Goal: Book appointment/travel/reservation

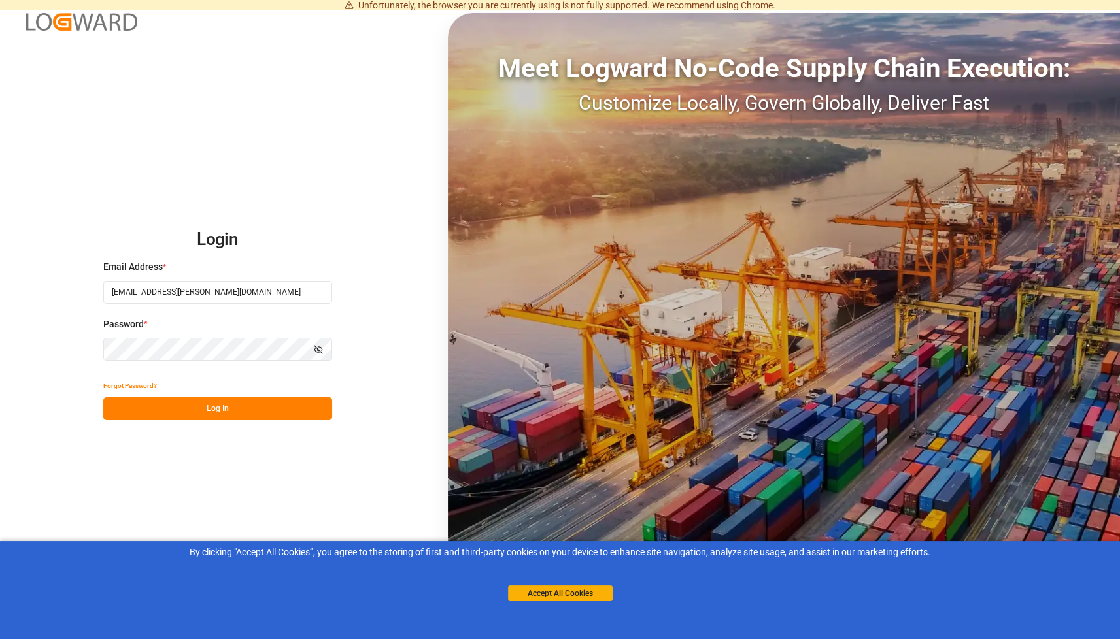
click at [229, 408] on button "Log In" at bounding box center [217, 408] width 229 height 23
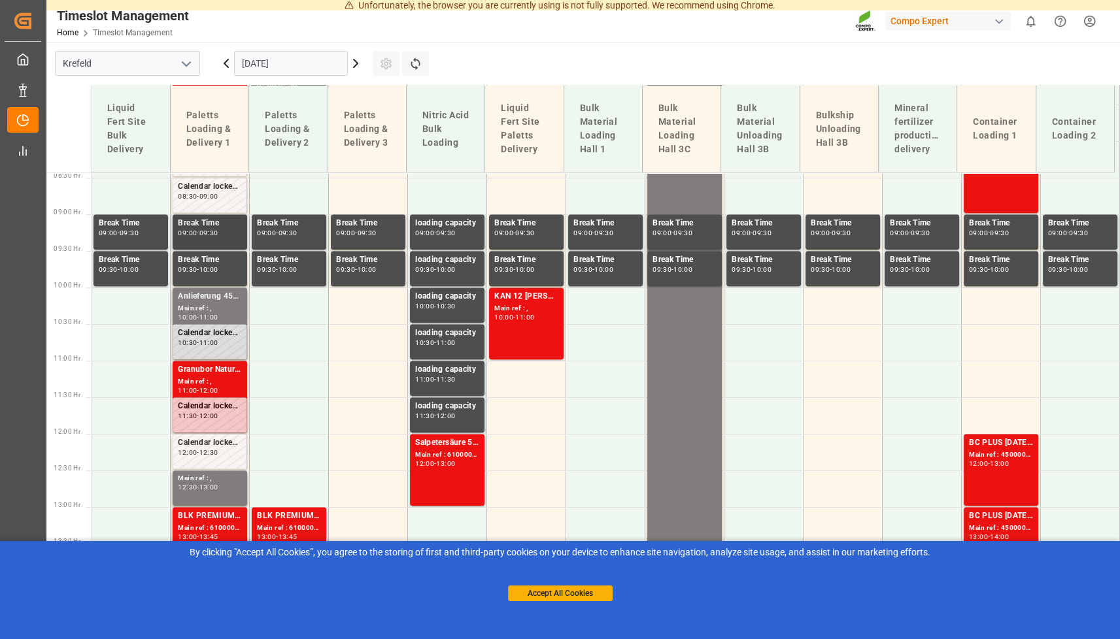
scroll to position [618, 0]
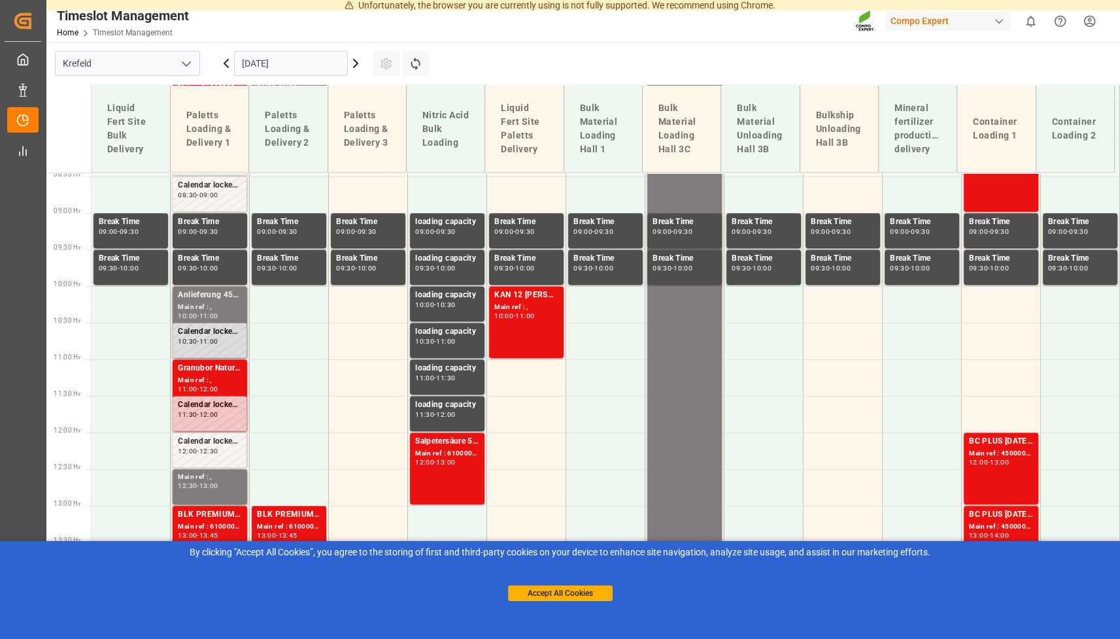
click at [229, 66] on icon at bounding box center [226, 64] width 16 height 16
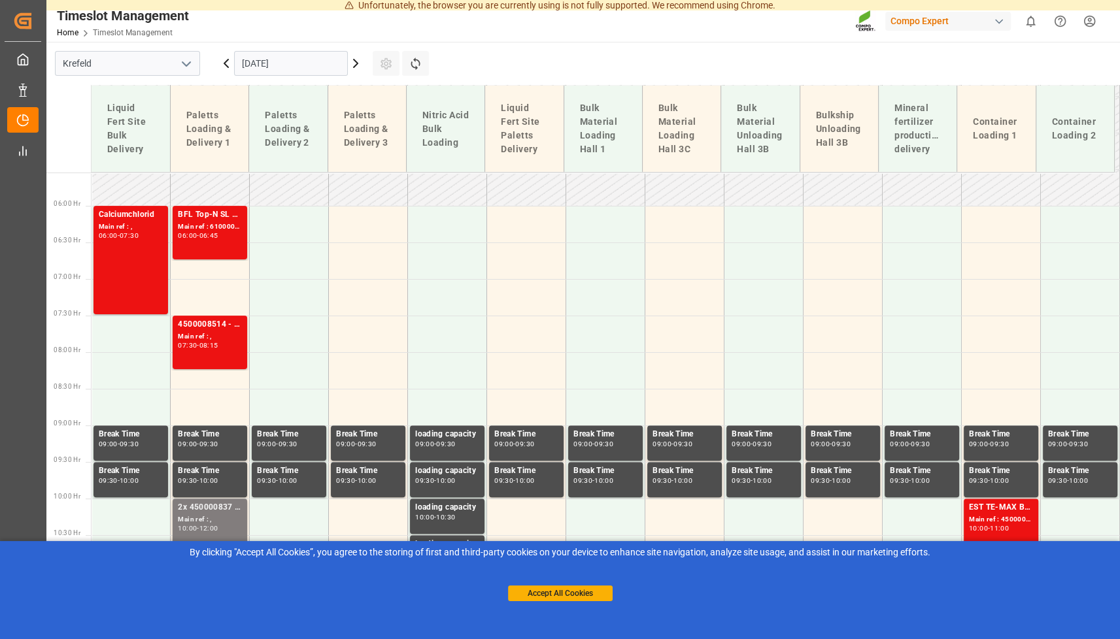
scroll to position [399, 0]
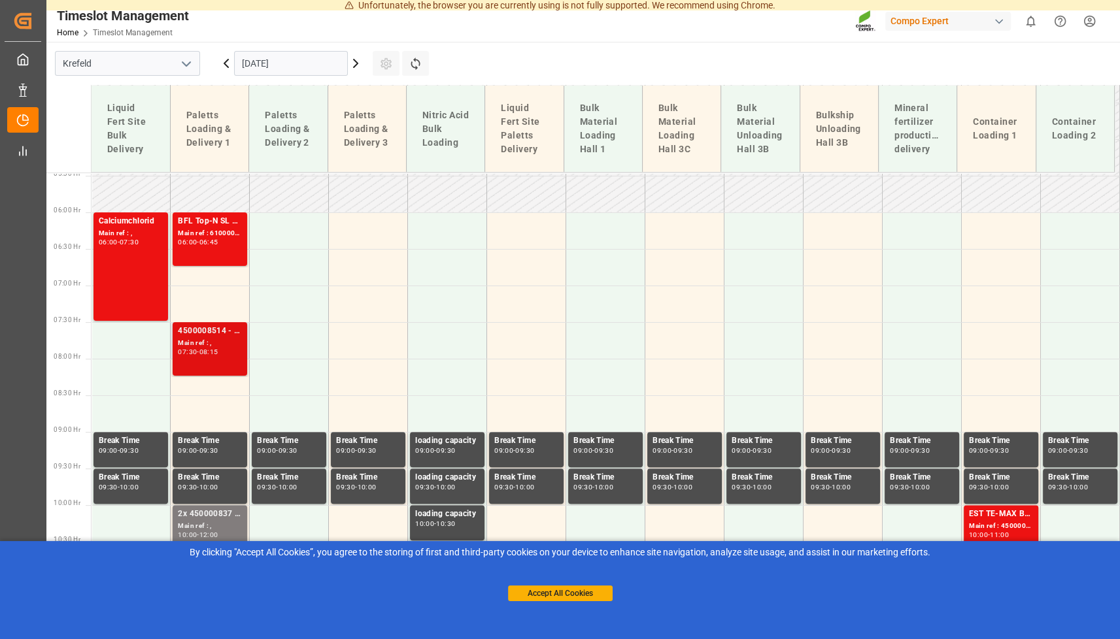
click at [205, 340] on div "Main ref : ," at bounding box center [210, 343] width 64 height 11
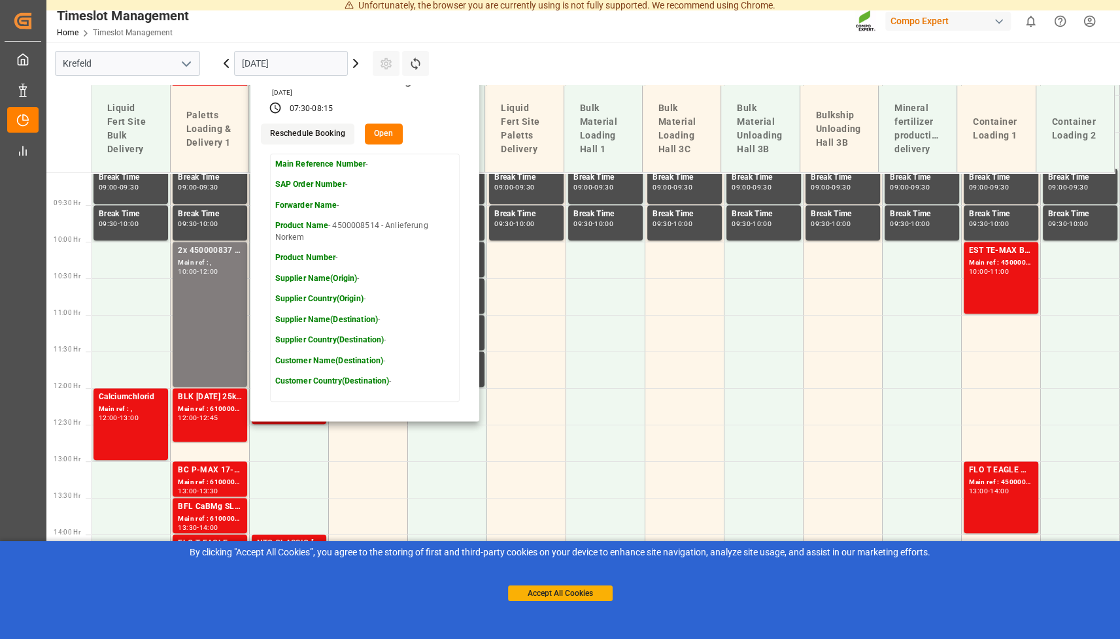
scroll to position [664, 0]
click at [467, 61] on main "[GEOGRAPHIC_DATA] [DATE] Settings Refresh Time Slots Liquid Fert Site Bulk Deli…" at bounding box center [581, 337] width 1071 height 590
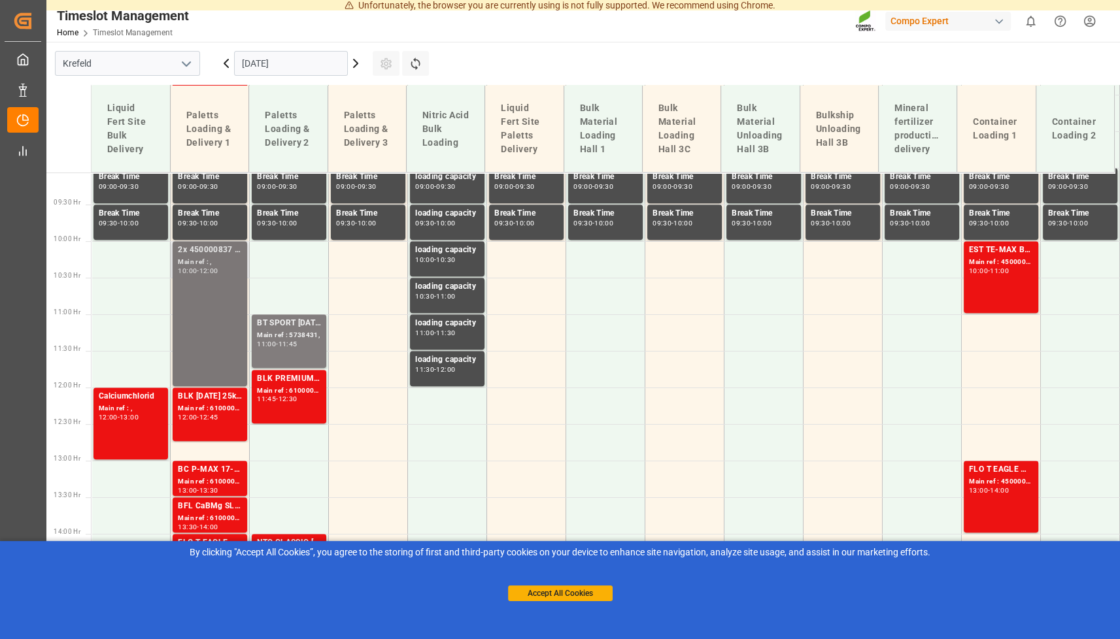
click at [215, 262] on div "Main ref : ," at bounding box center [210, 262] width 64 height 11
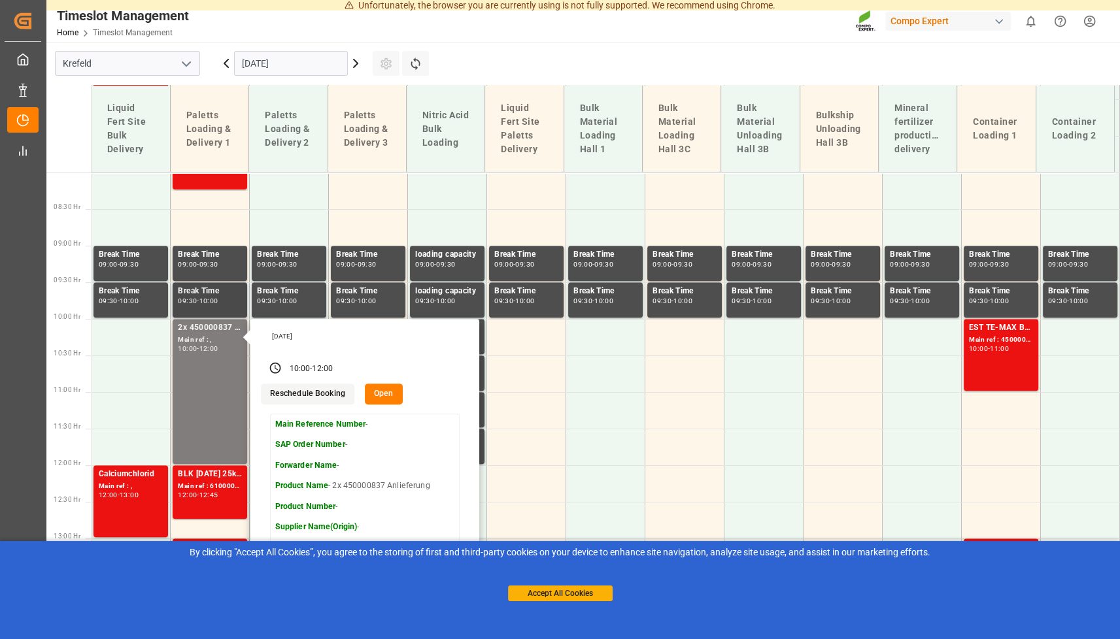
scroll to position [593, 0]
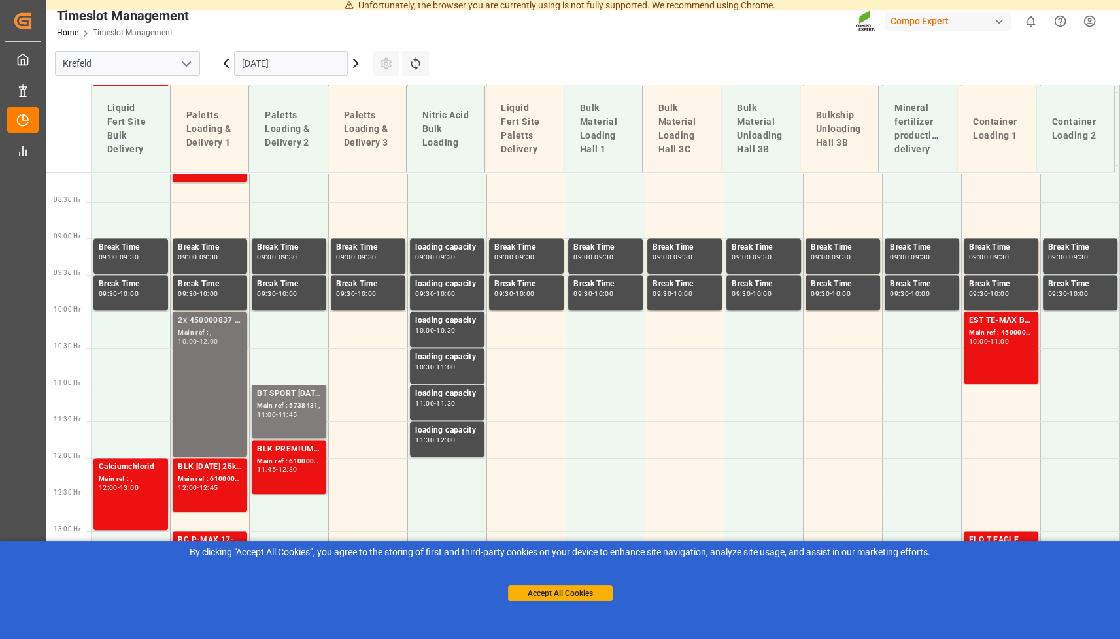
click at [199, 342] on div "-" at bounding box center [198, 342] width 2 height 6
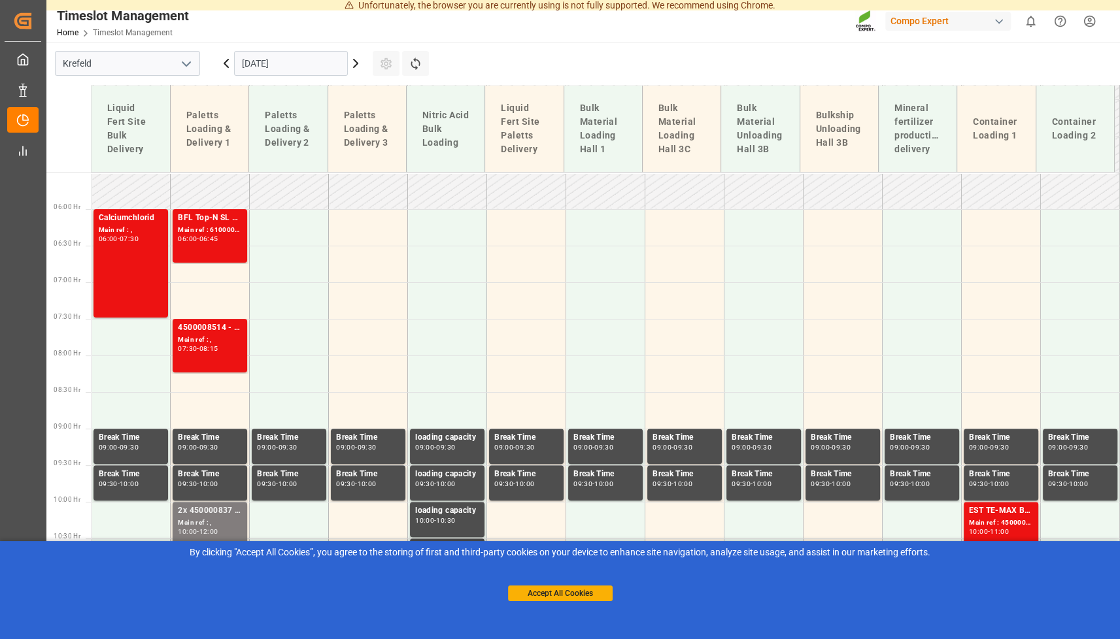
scroll to position [395, 0]
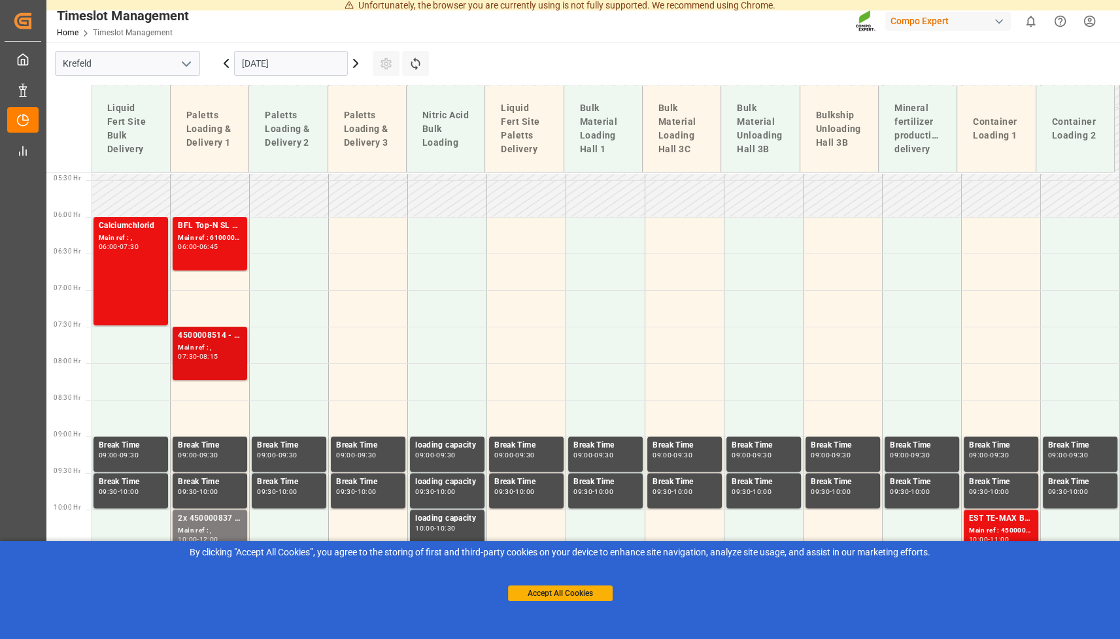
click at [204, 334] on div "4500008514 - Anlieferung Norkem" at bounding box center [210, 335] width 64 height 13
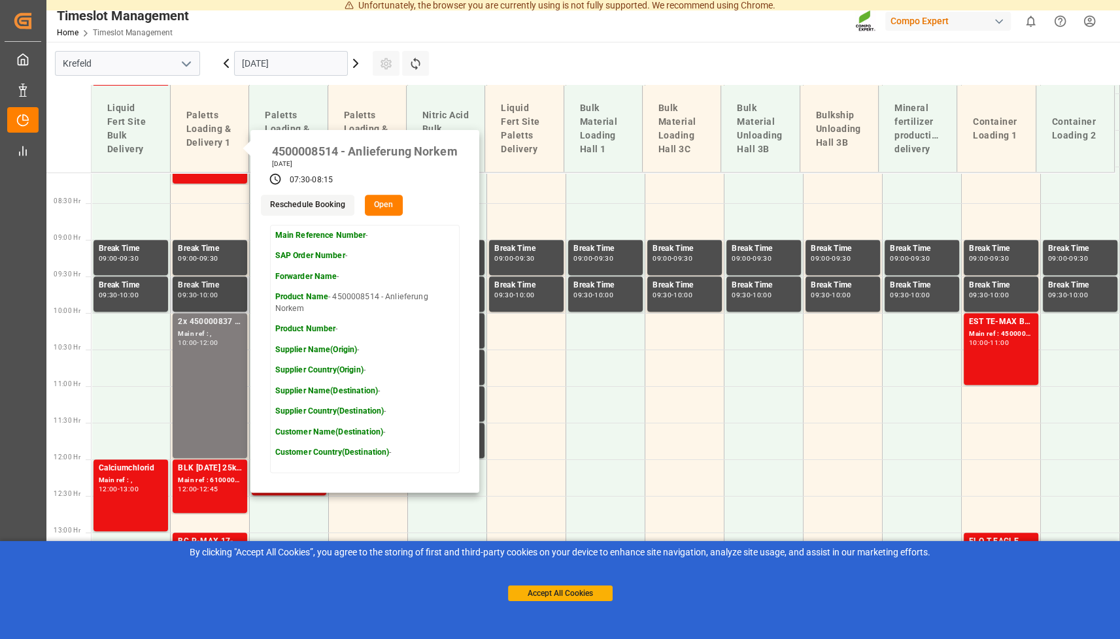
scroll to position [593, 0]
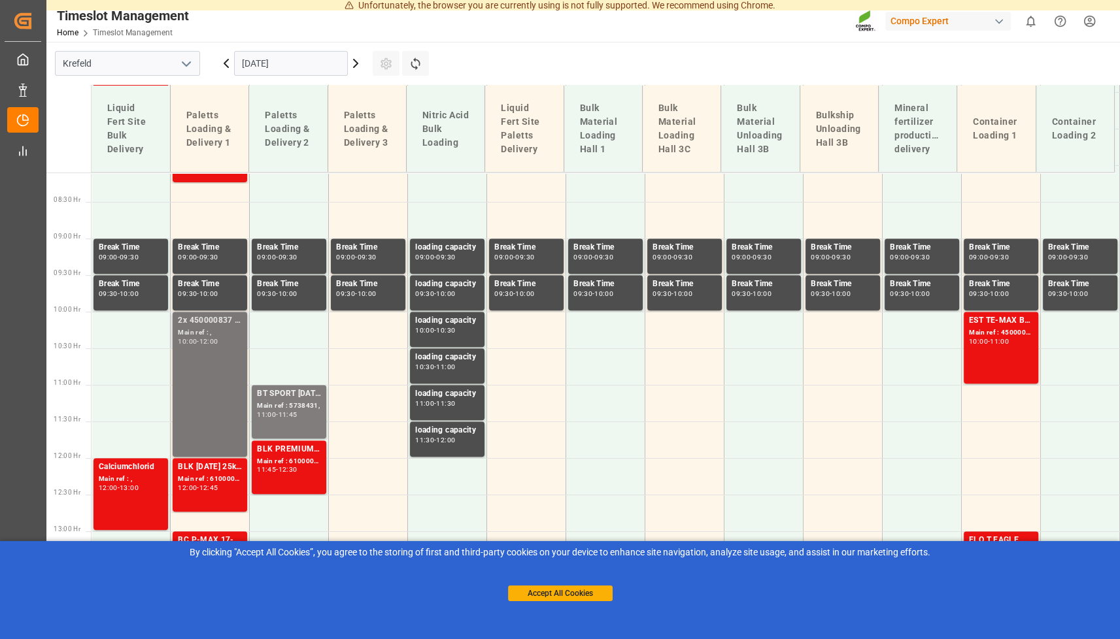
click at [192, 323] on div "2x 450000837 Anlieferung" at bounding box center [210, 320] width 64 height 13
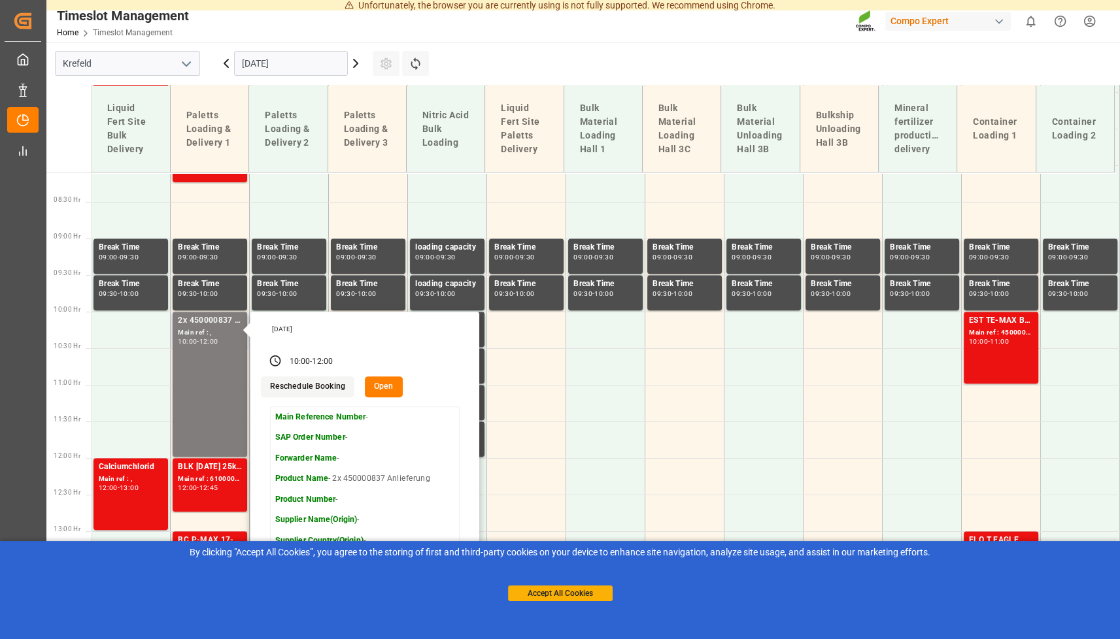
click at [346, 481] on p "Product Name - 2x 450000837 Anlieferung" at bounding box center [352, 479] width 155 height 12
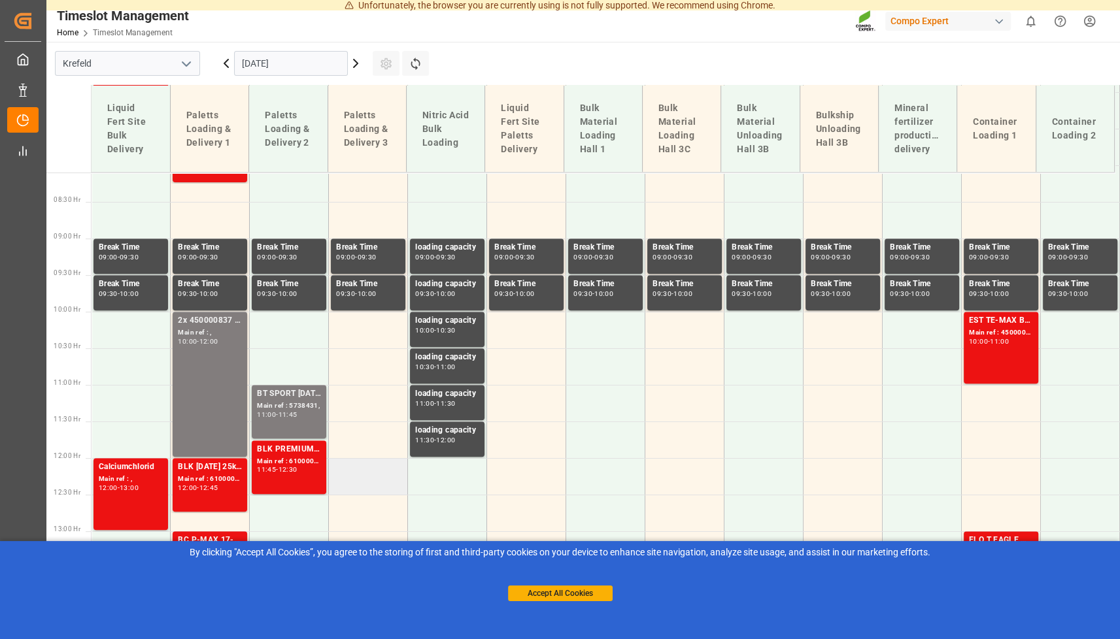
click at [346, 480] on td at bounding box center [368, 476] width 79 height 37
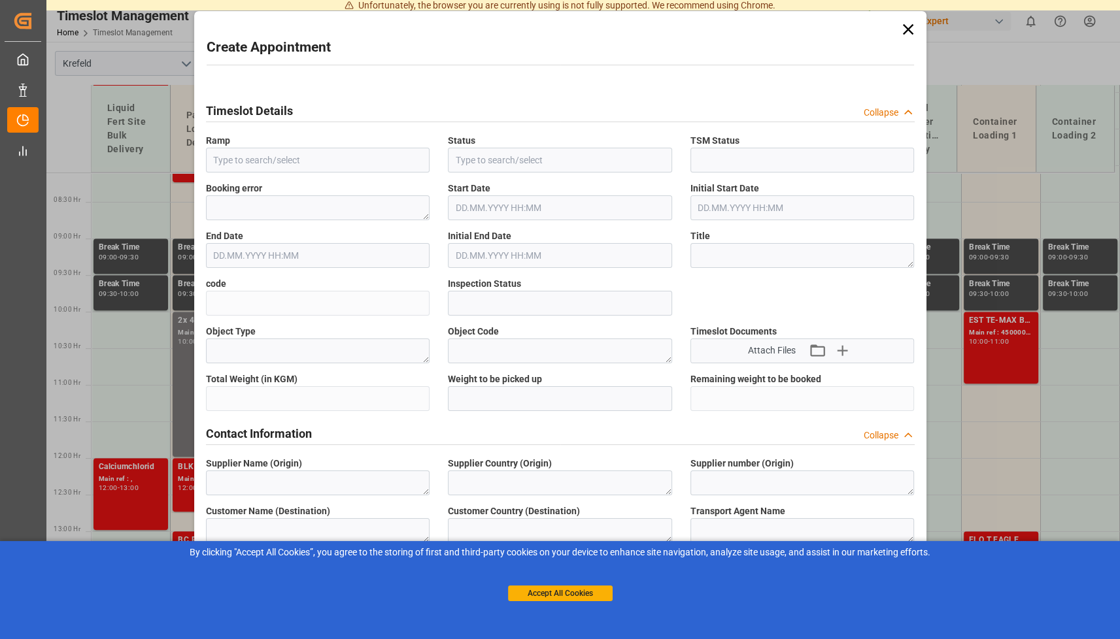
click at [217, 268] on input "text" at bounding box center [318, 255] width 224 height 25
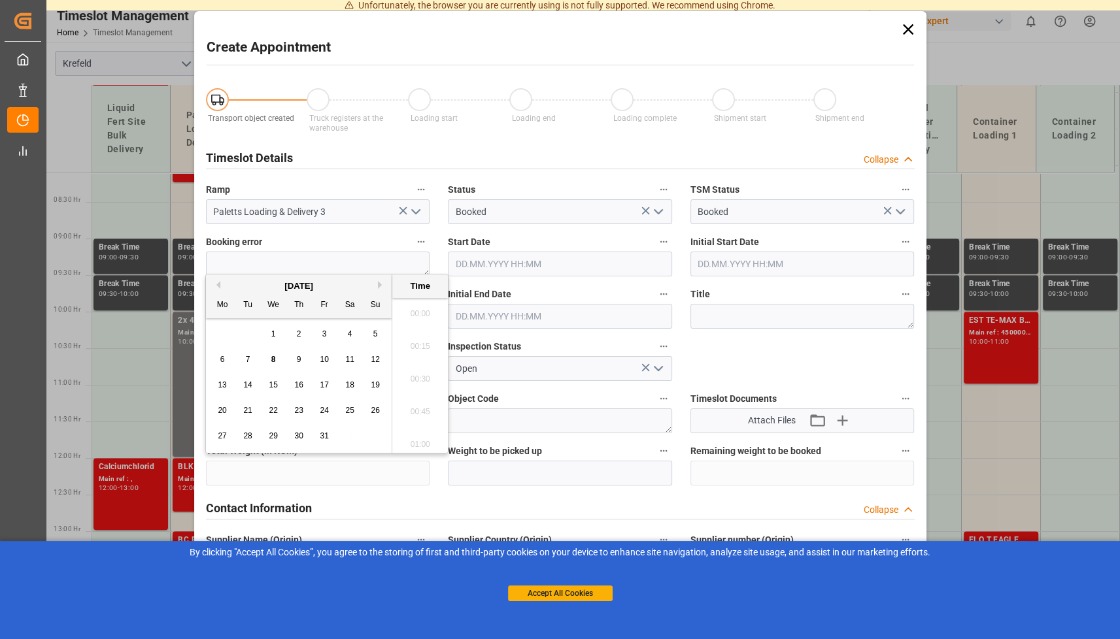
type input "Paletts Loading & Delivery 3"
type input "Booked"
type input "[DATE] 12:00"
type input "[DATE] 12:30"
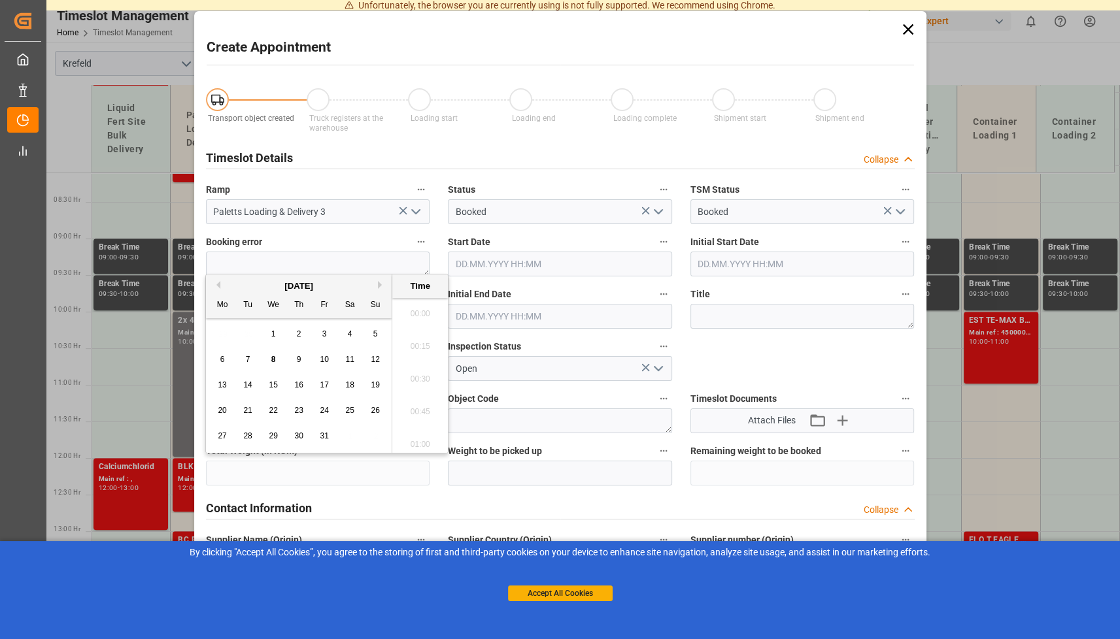
type input "Open"
click at [375, 49] on div "Create Appointment" at bounding box center [560, 49] width 707 height 25
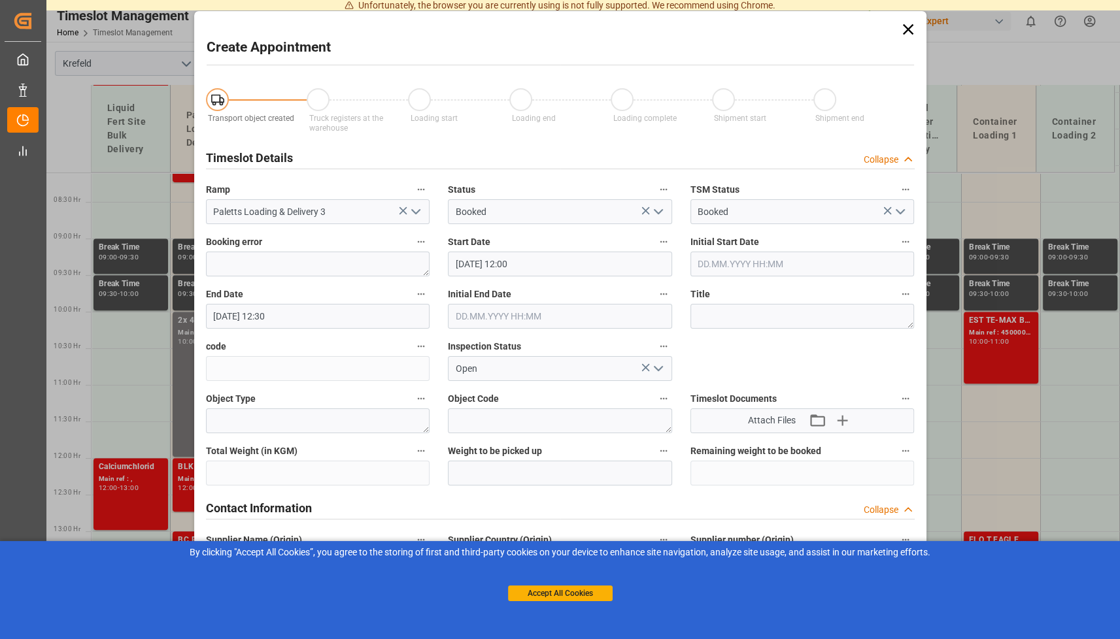
click at [153, 379] on div "Create Appointment Transport object created Truck registers at the warehouse Lo…" at bounding box center [560, 319] width 1120 height 639
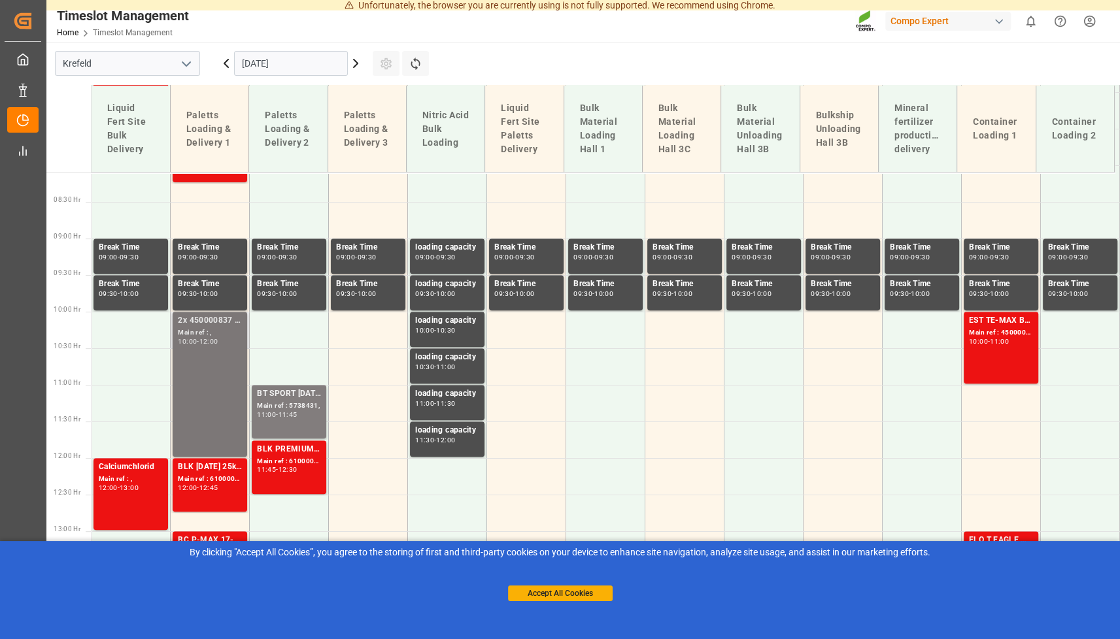
scroll to position [593, 0]
click at [216, 320] on div "2x 450000837 Anlieferung" at bounding box center [210, 320] width 64 height 13
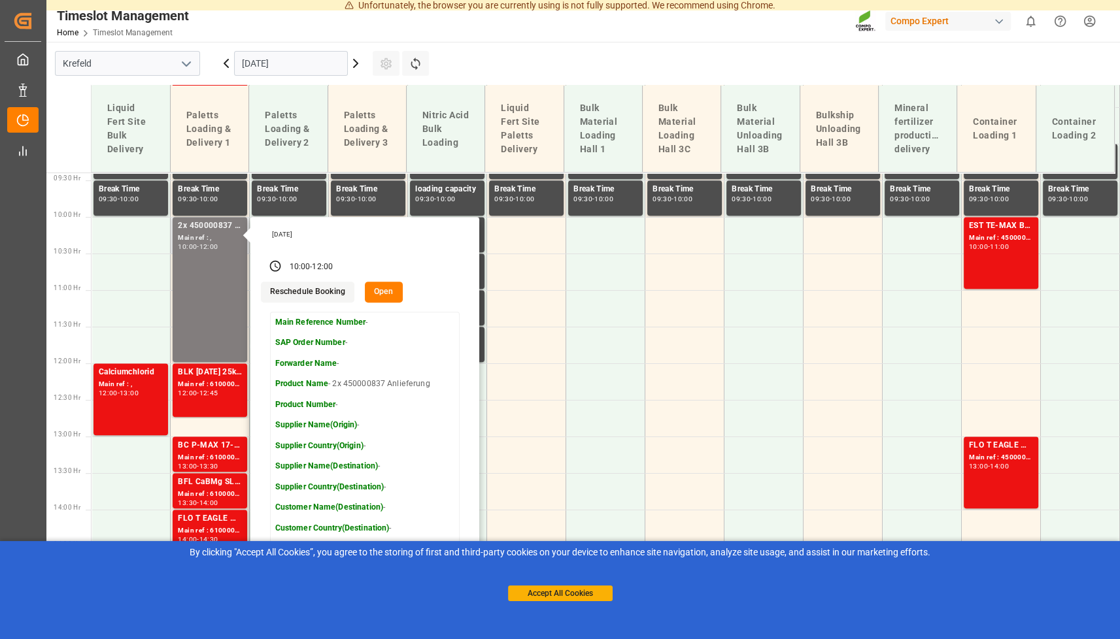
scroll to position [724, 0]
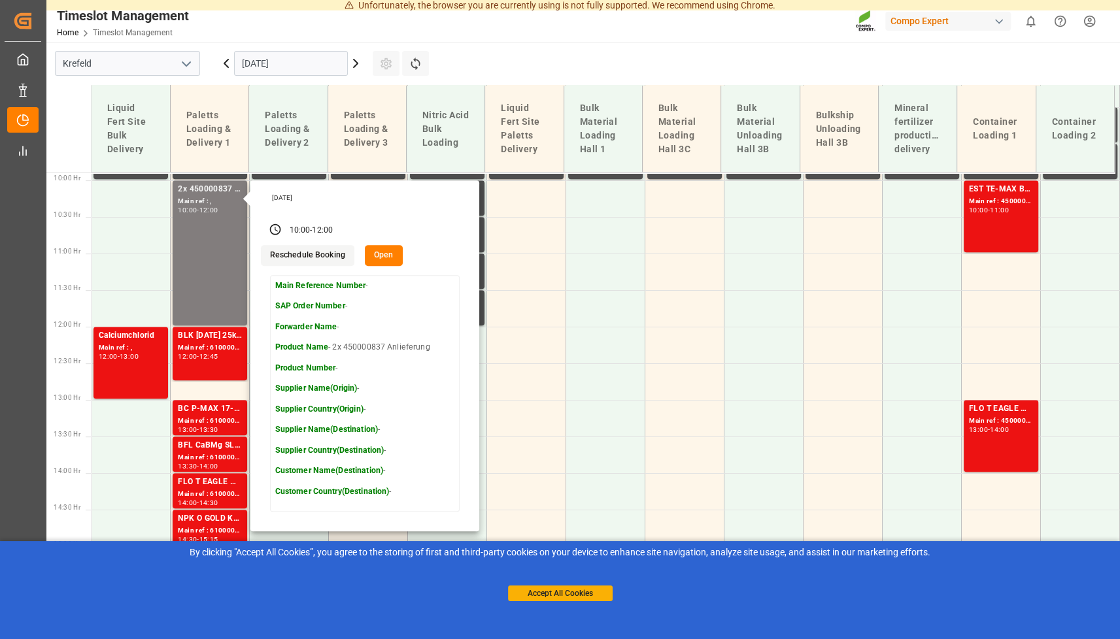
click at [354, 67] on icon at bounding box center [356, 63] width 4 height 8
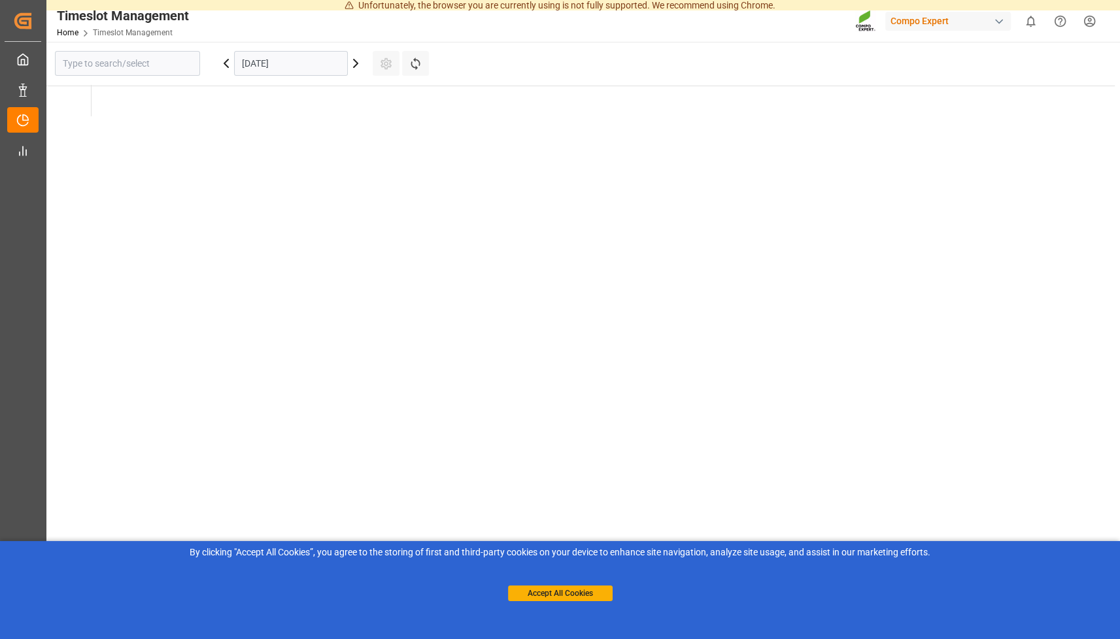
type input "Krefeld"
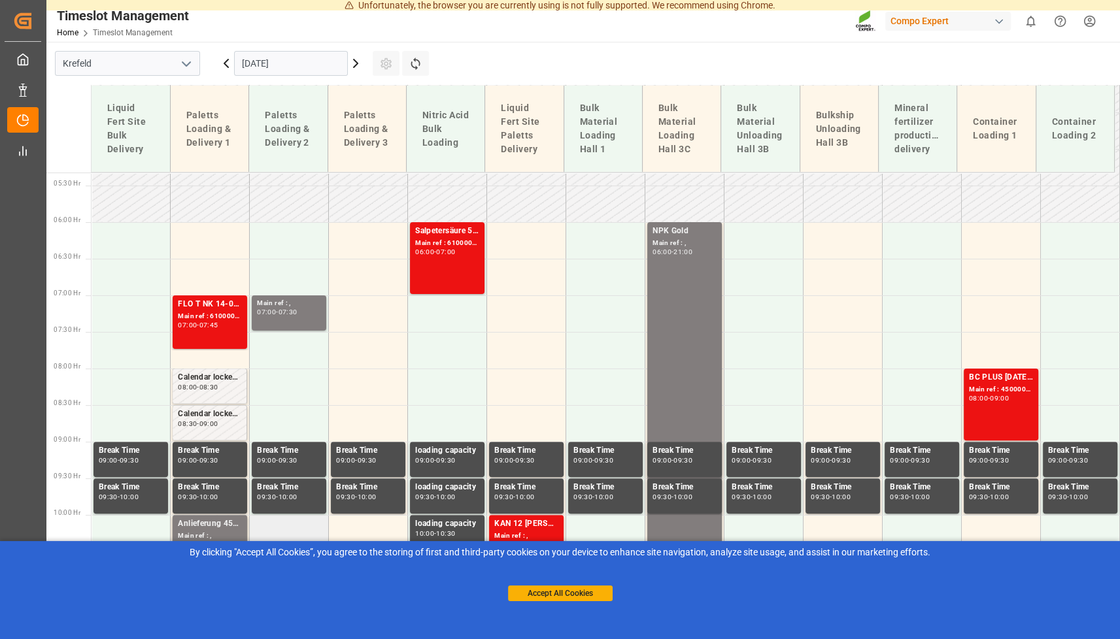
scroll to position [333, 0]
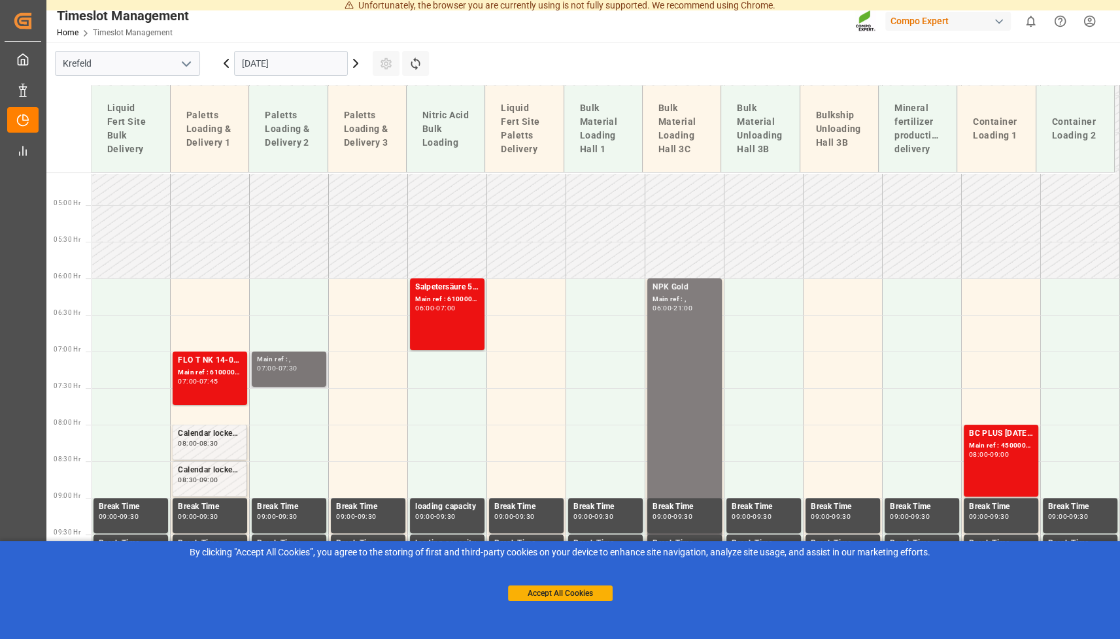
click at [294, 362] on div "Main ref : ," at bounding box center [289, 359] width 64 height 11
click at [226, 64] on icon at bounding box center [226, 63] width 4 height 8
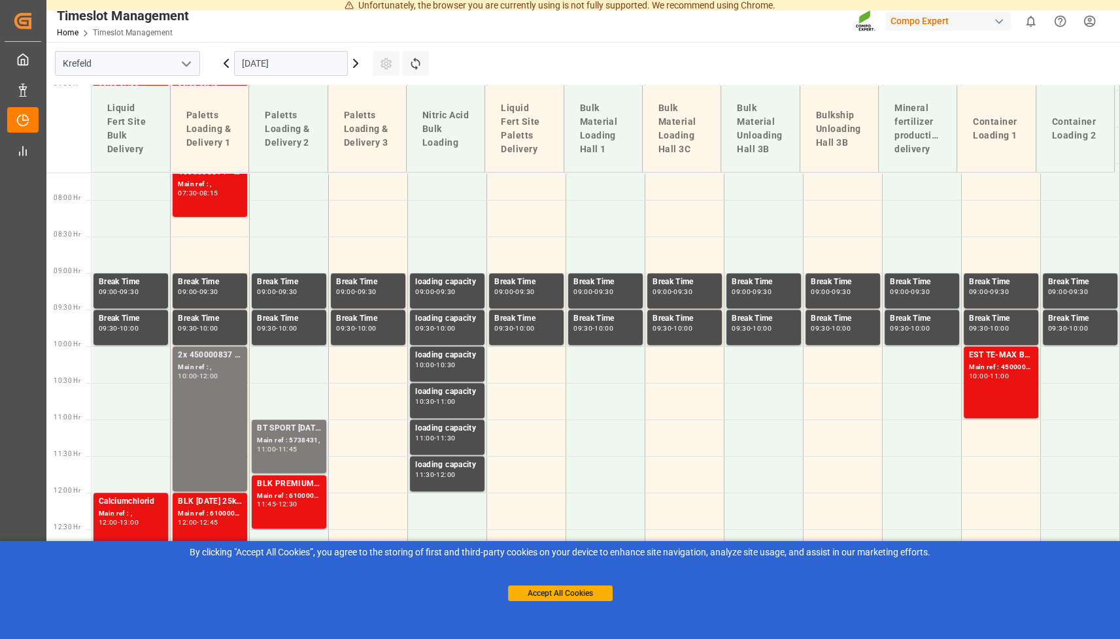
scroll to position [606, 0]
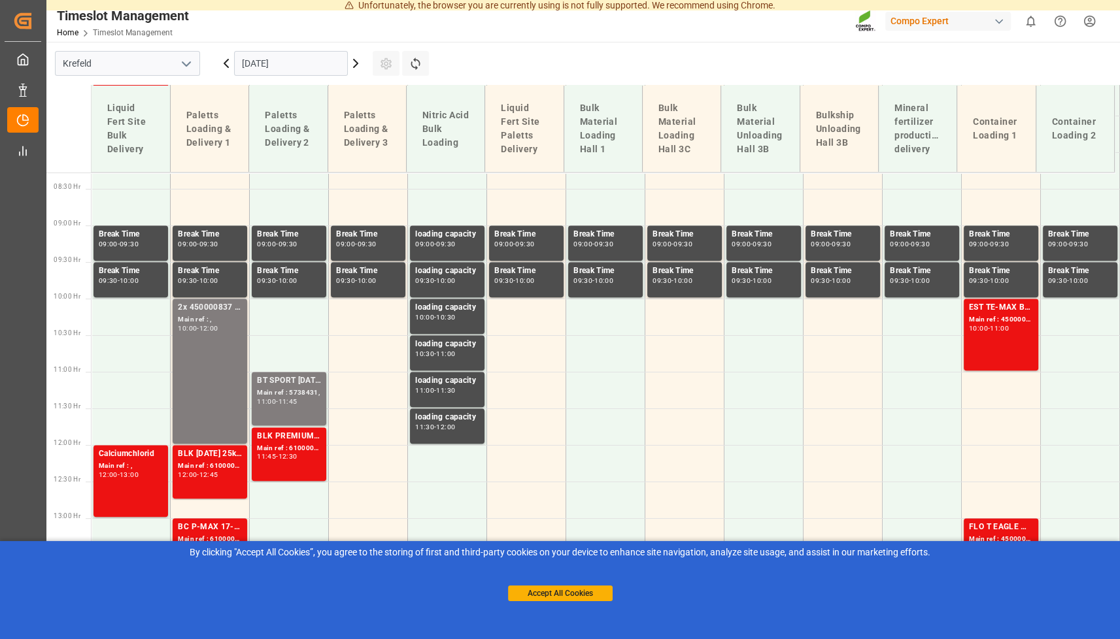
click at [229, 63] on icon at bounding box center [226, 64] width 16 height 16
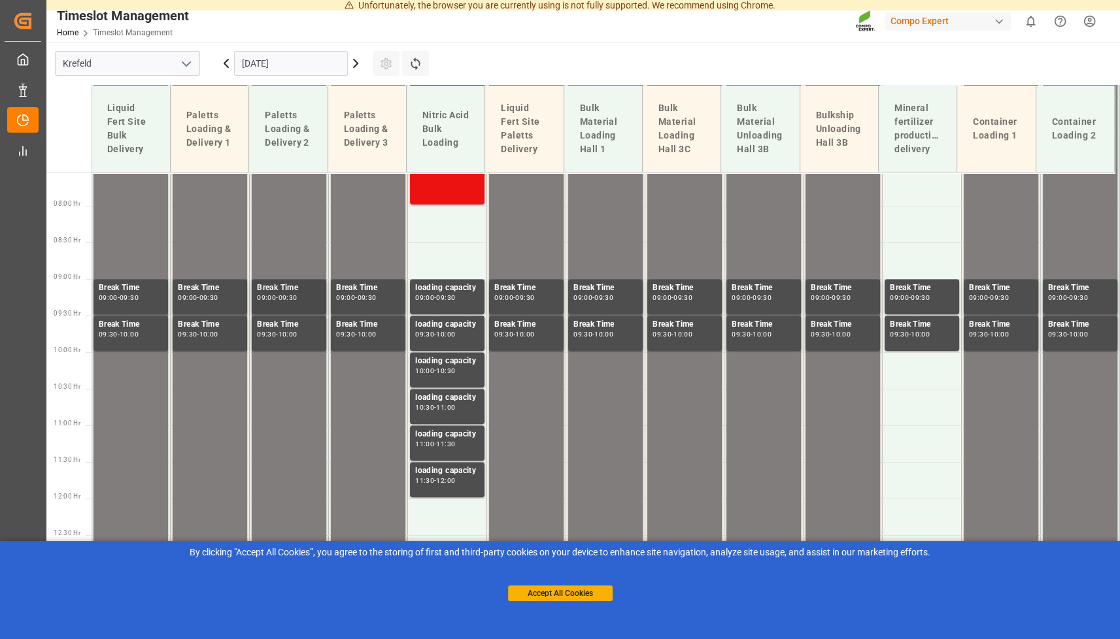
scroll to position [289, 0]
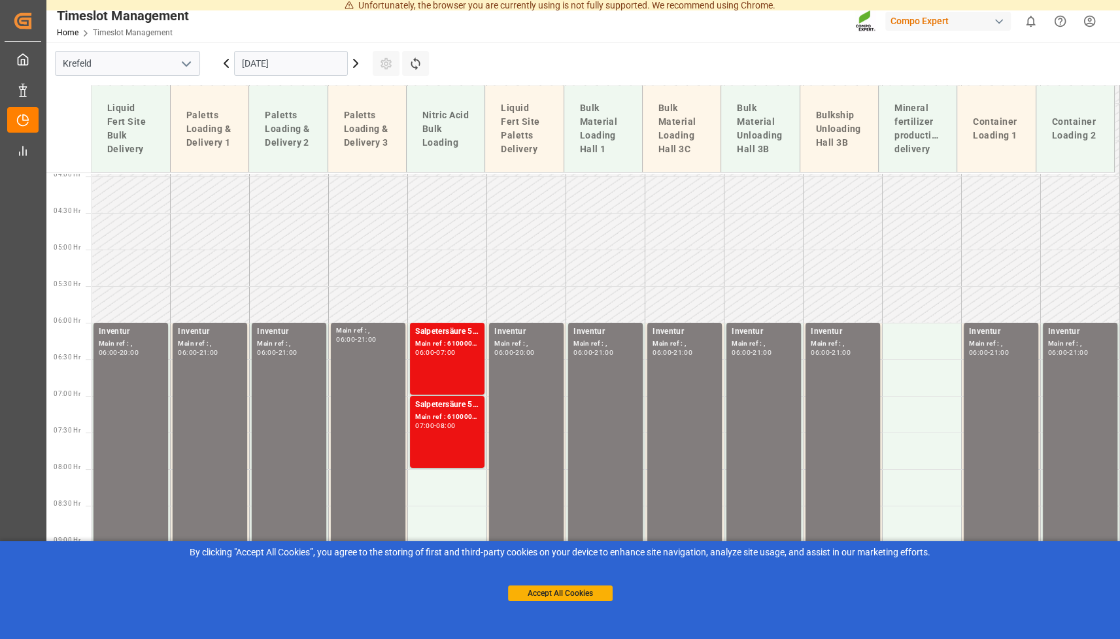
click at [358, 59] on icon at bounding box center [356, 64] width 16 height 16
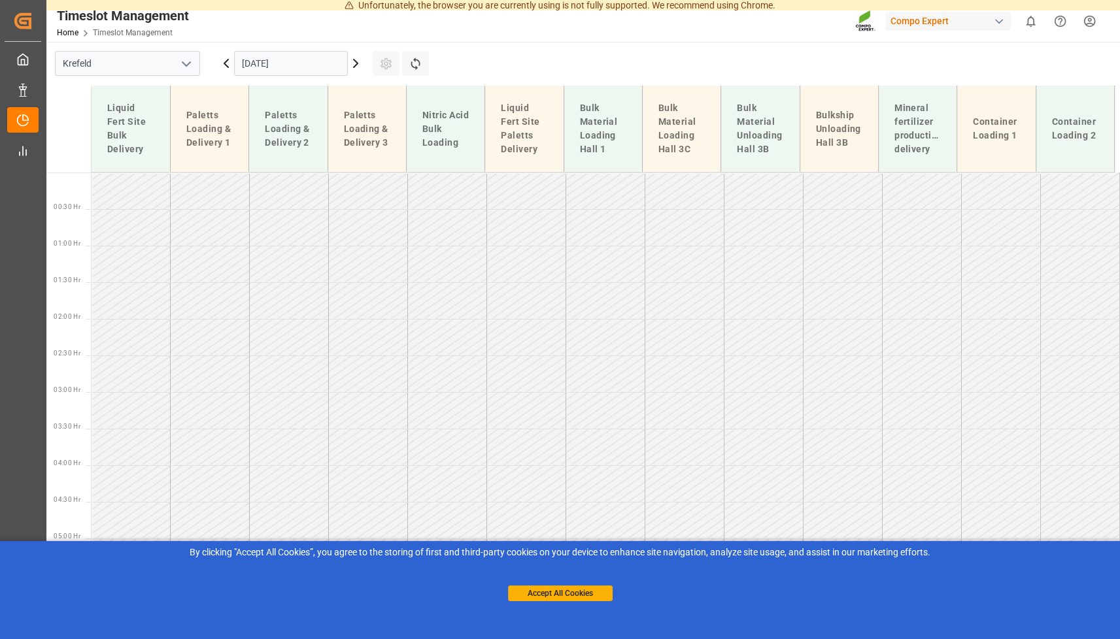
scroll to position [531, 0]
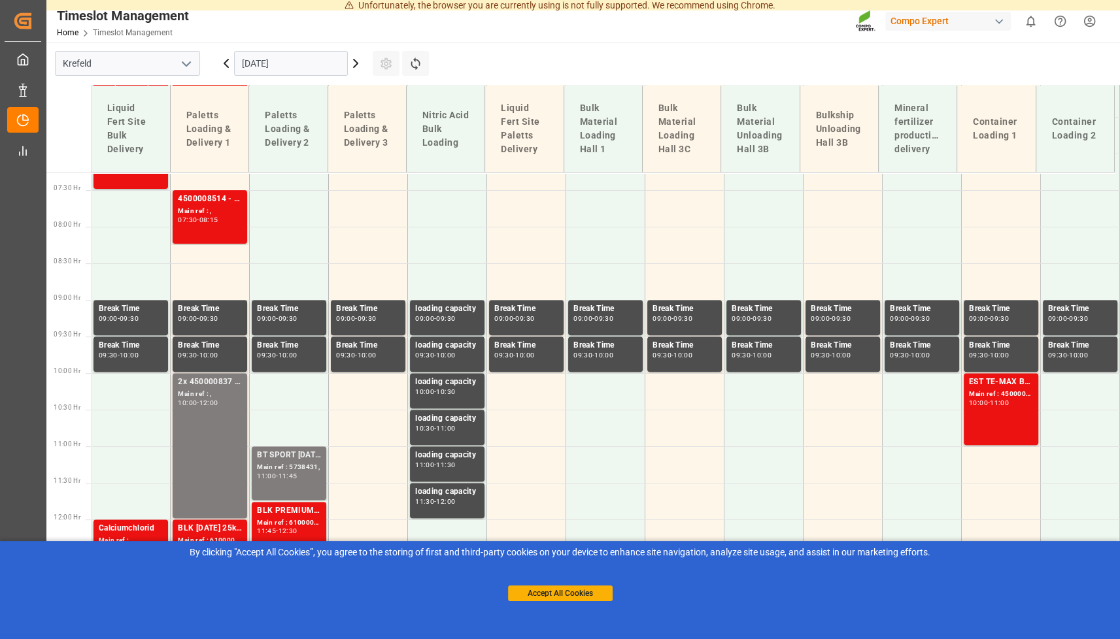
click at [357, 65] on icon at bounding box center [356, 64] width 16 height 16
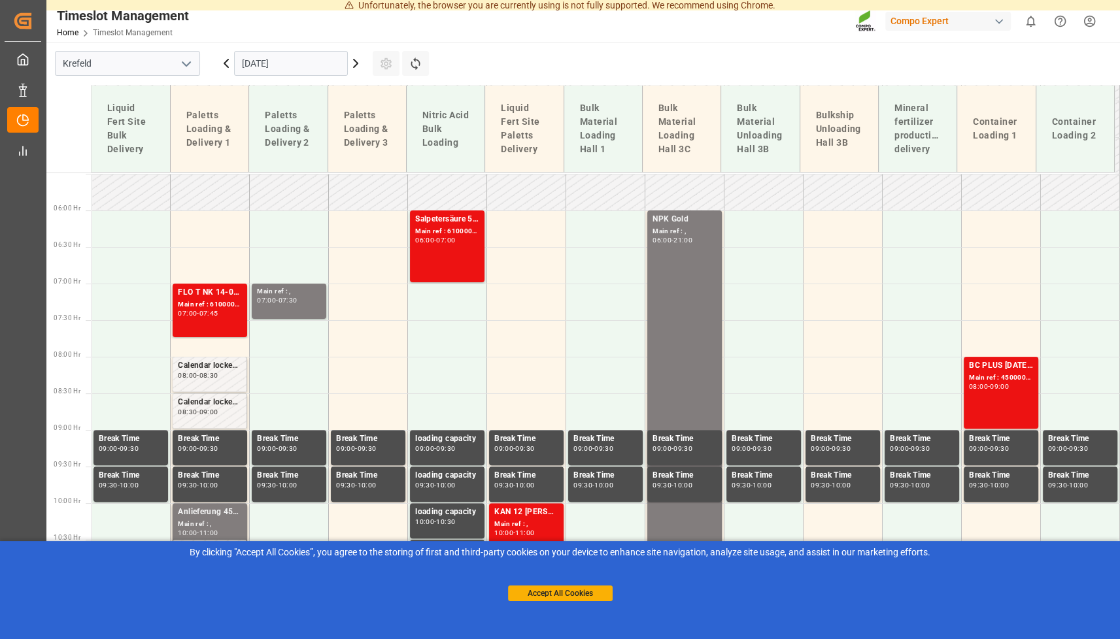
scroll to position [400, 0]
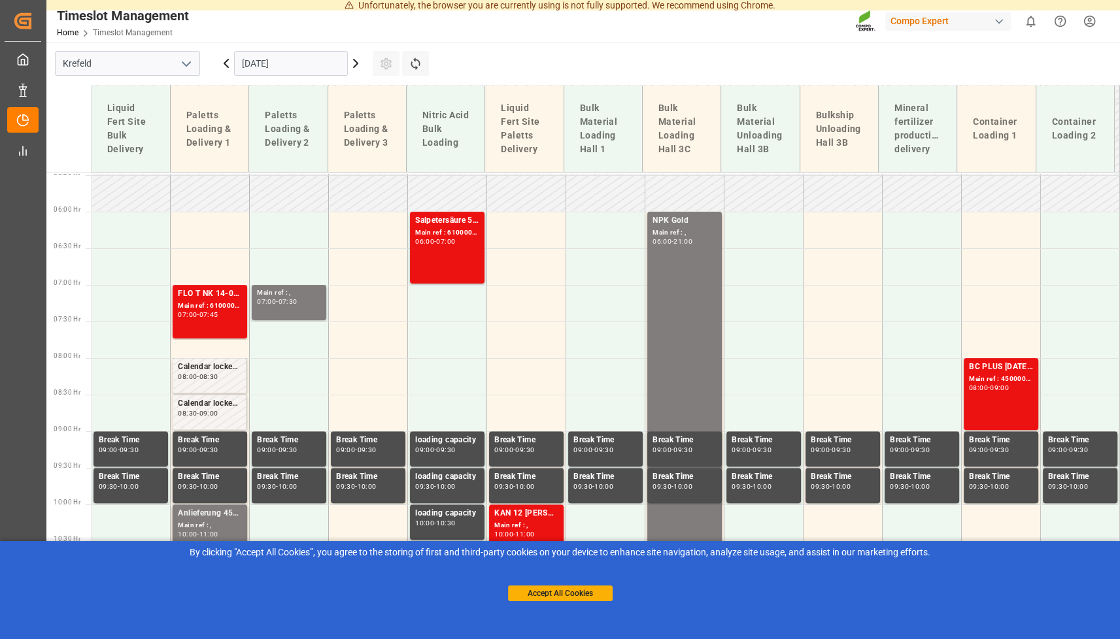
click at [357, 63] on icon at bounding box center [356, 63] width 4 height 8
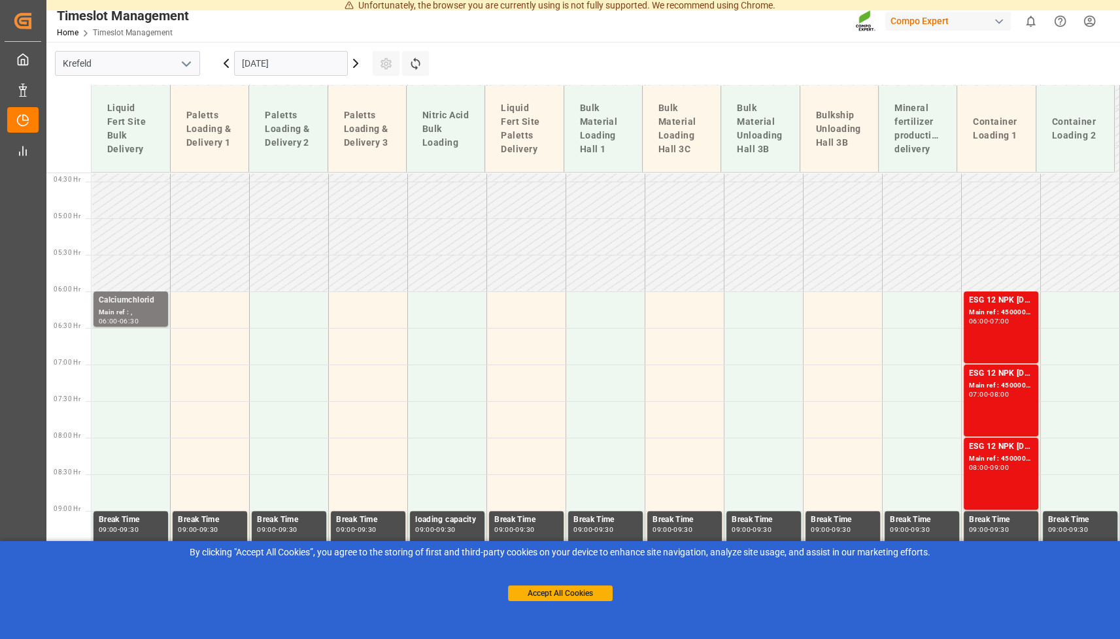
scroll to position [395, 0]
